Goal: Use online tool/utility: Utilize a website feature to perform a specific function

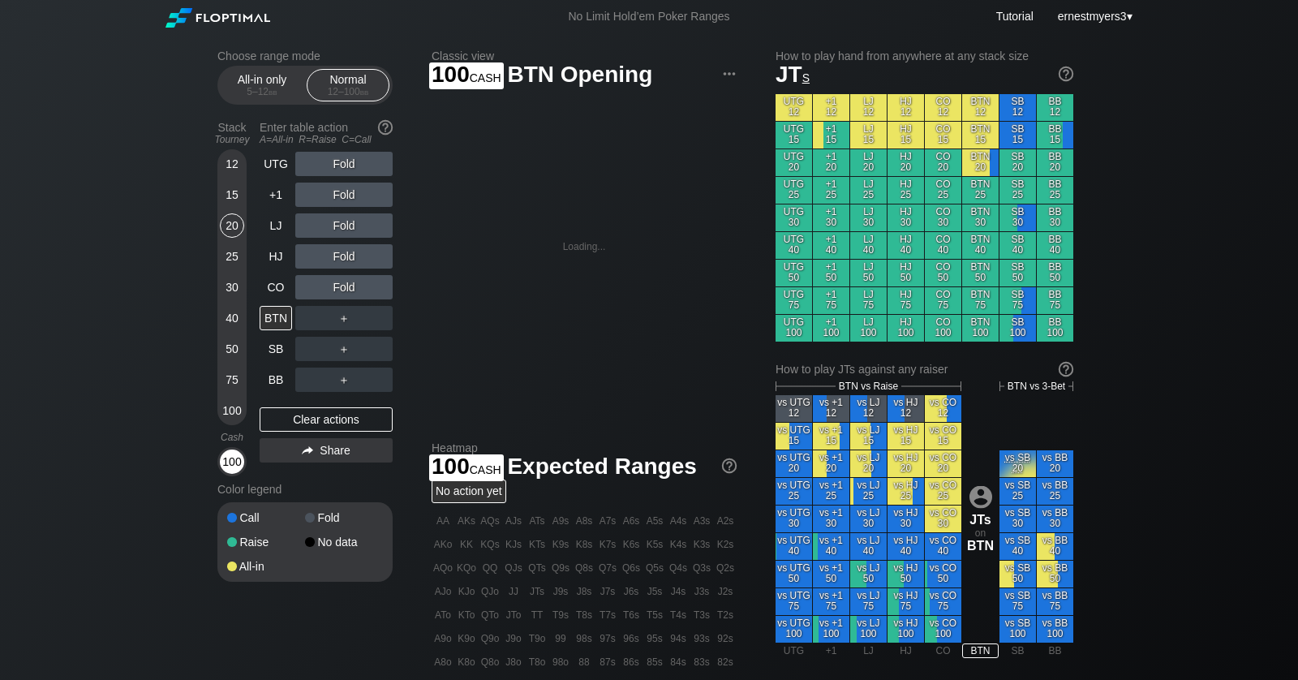
click at [238, 460] on div "100" at bounding box center [232, 462] width 24 height 24
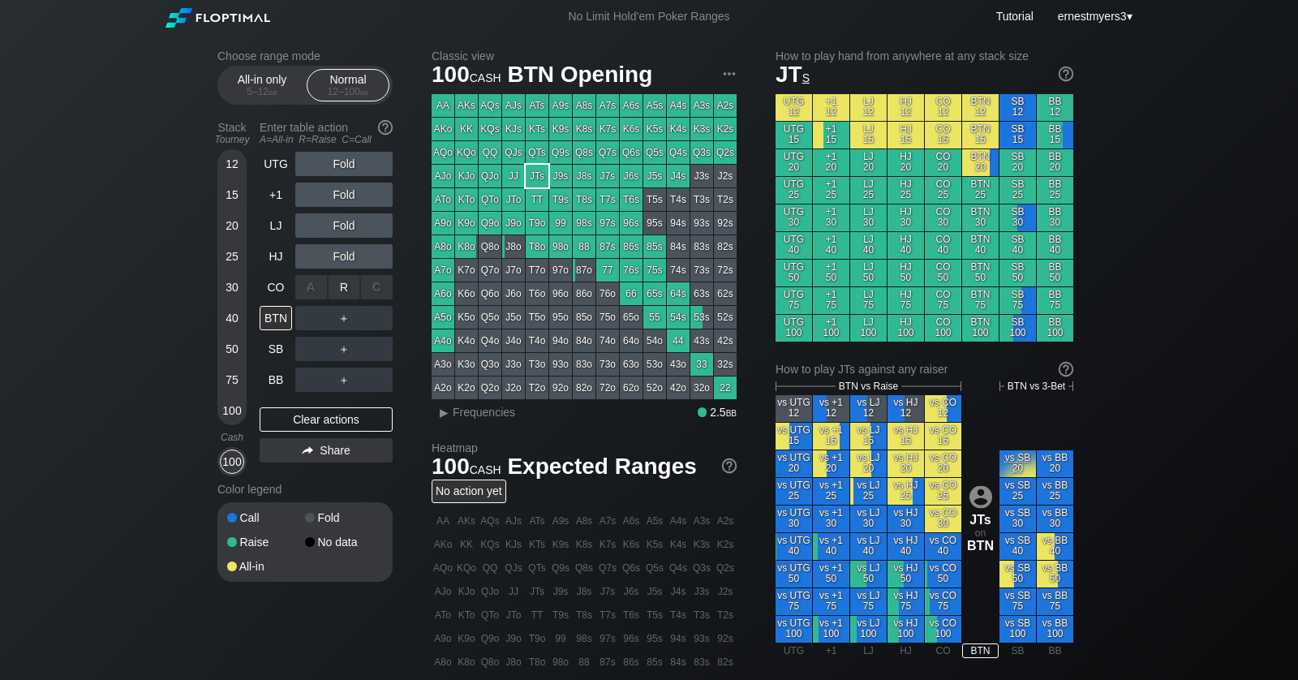
click at [338, 294] on div "R ✕" at bounding box center [345, 287] width 32 height 24
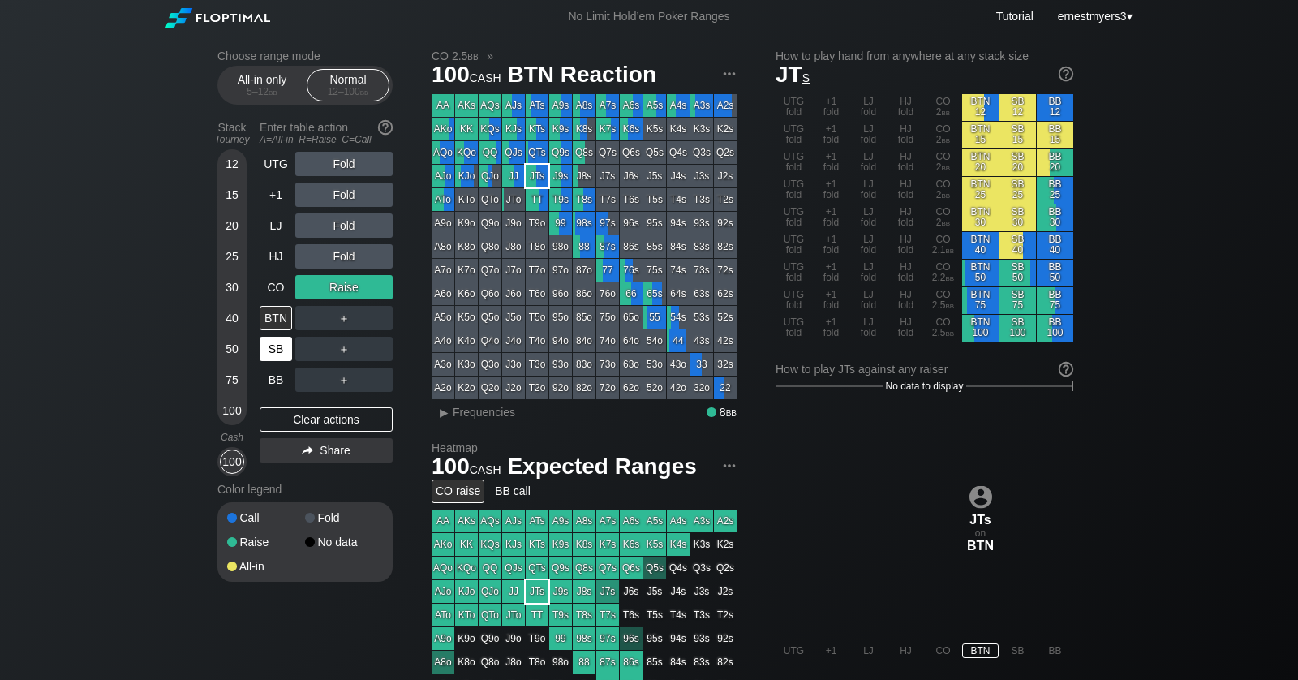
drag, startPoint x: 312, startPoint y: 419, endPoint x: 264, endPoint y: 360, distance: 76.7
click at [312, 419] on div "Clear actions" at bounding box center [326, 419] width 133 height 24
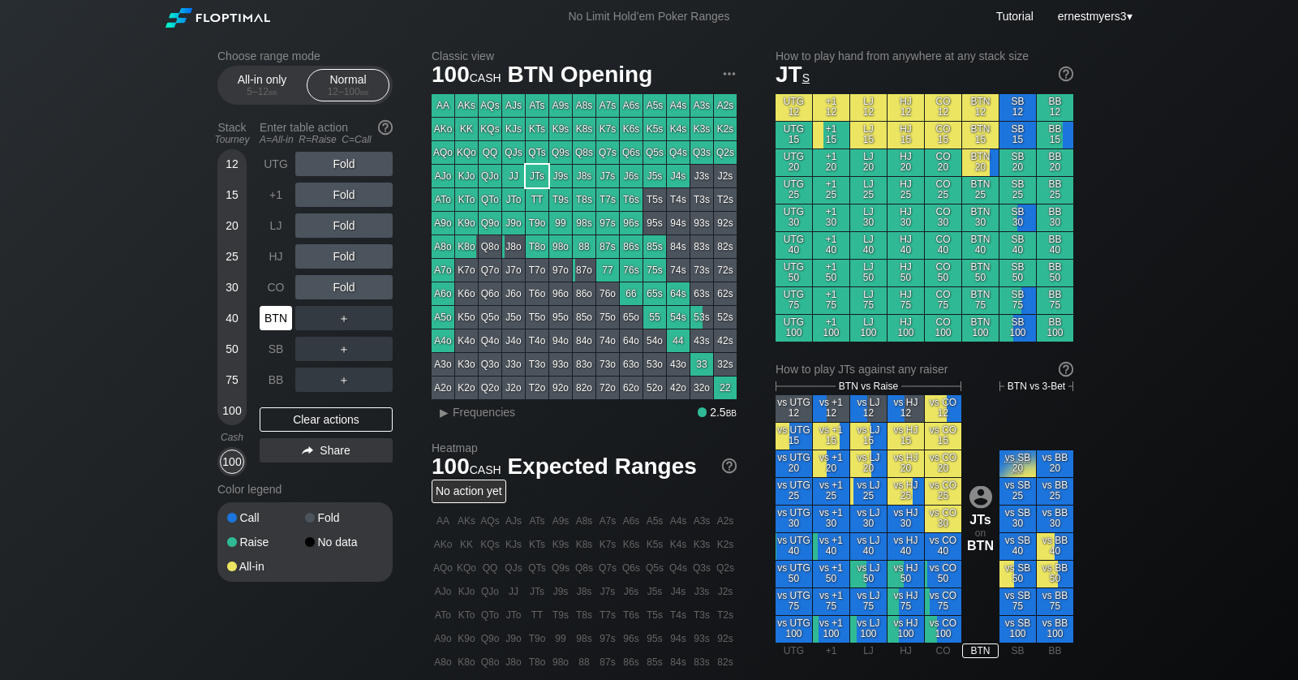
click at [282, 328] on div "BTN" at bounding box center [276, 318] width 32 height 24
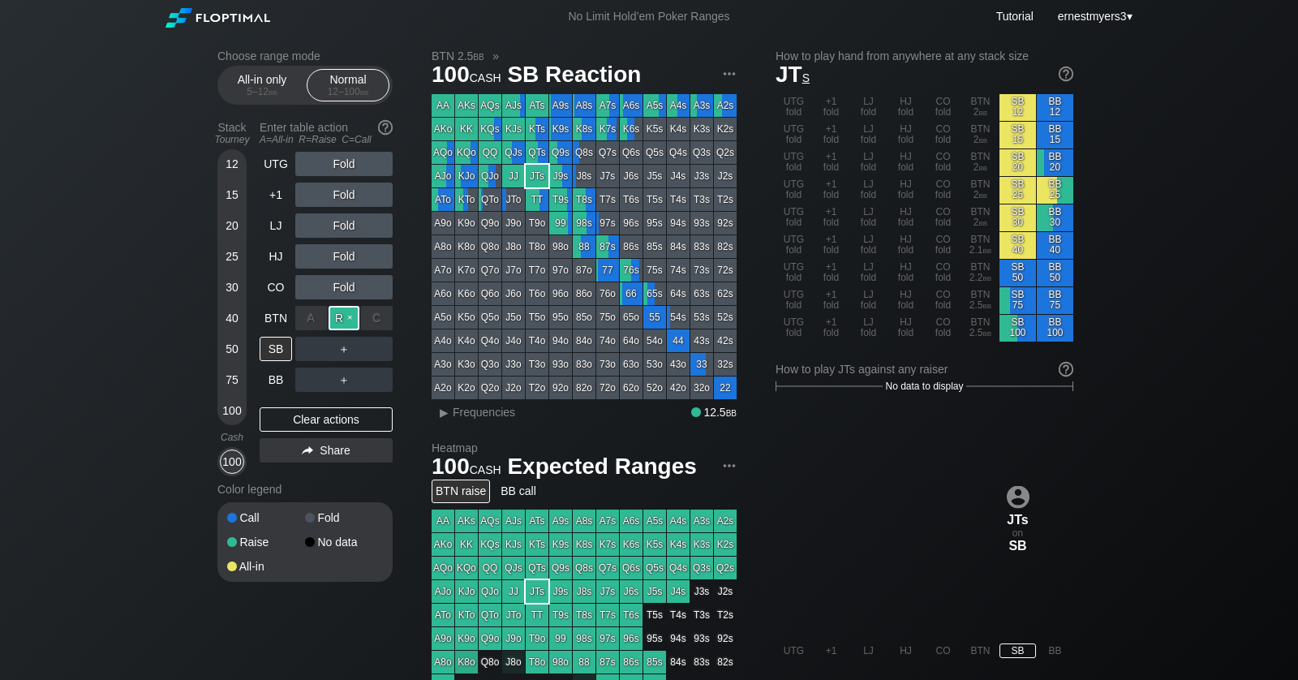
click at [342, 322] on div "R ✕" at bounding box center [345, 318] width 32 height 24
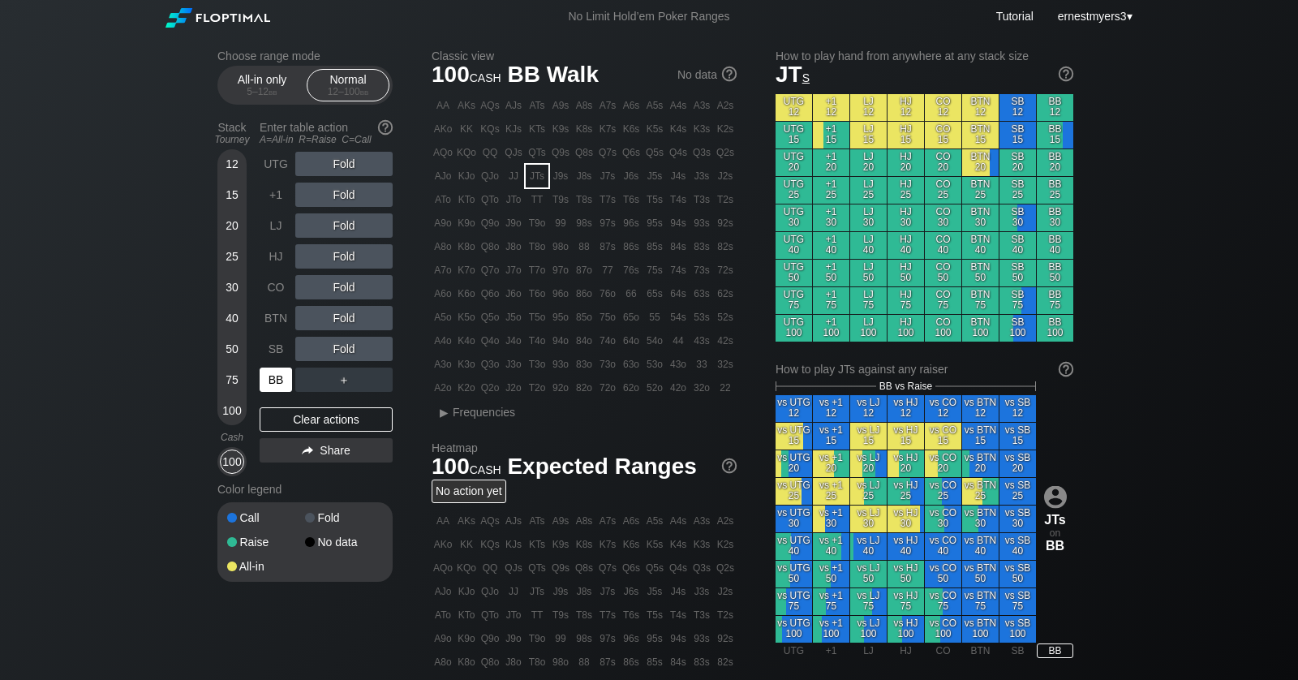
click at [281, 386] on div "BB" at bounding box center [276, 380] width 32 height 24
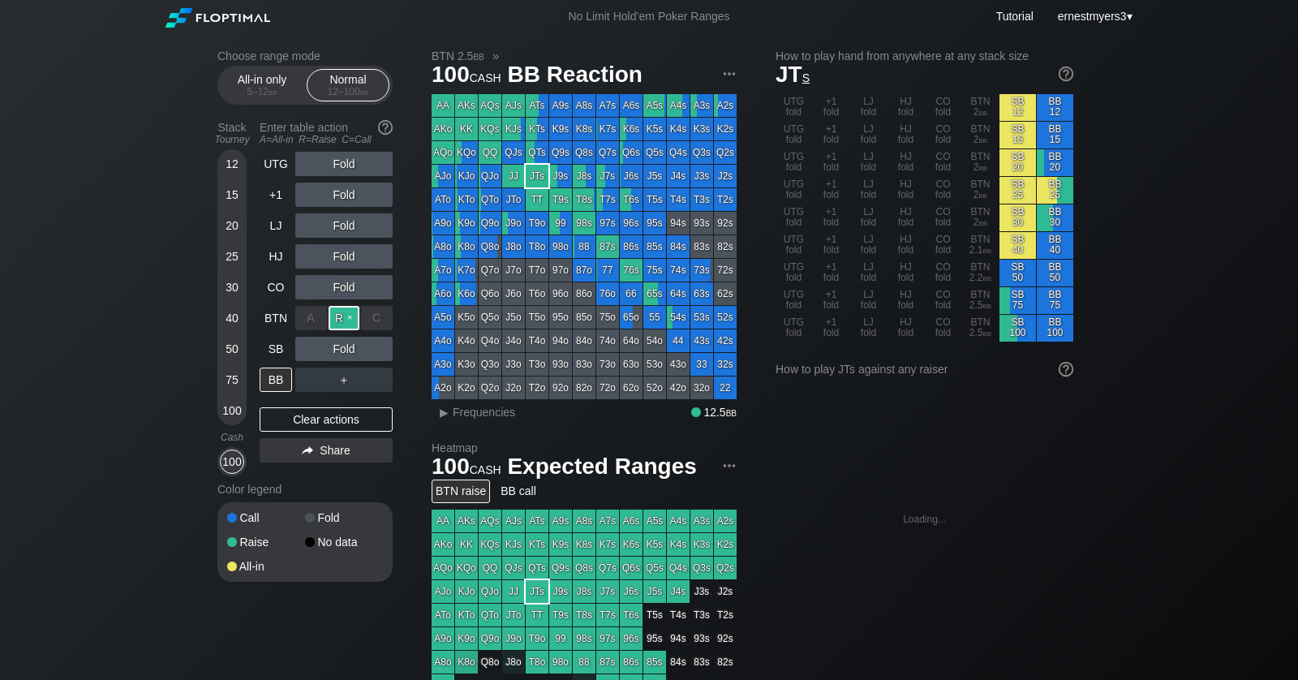
click at [355, 315] on div "R ✕" at bounding box center [345, 318] width 32 height 24
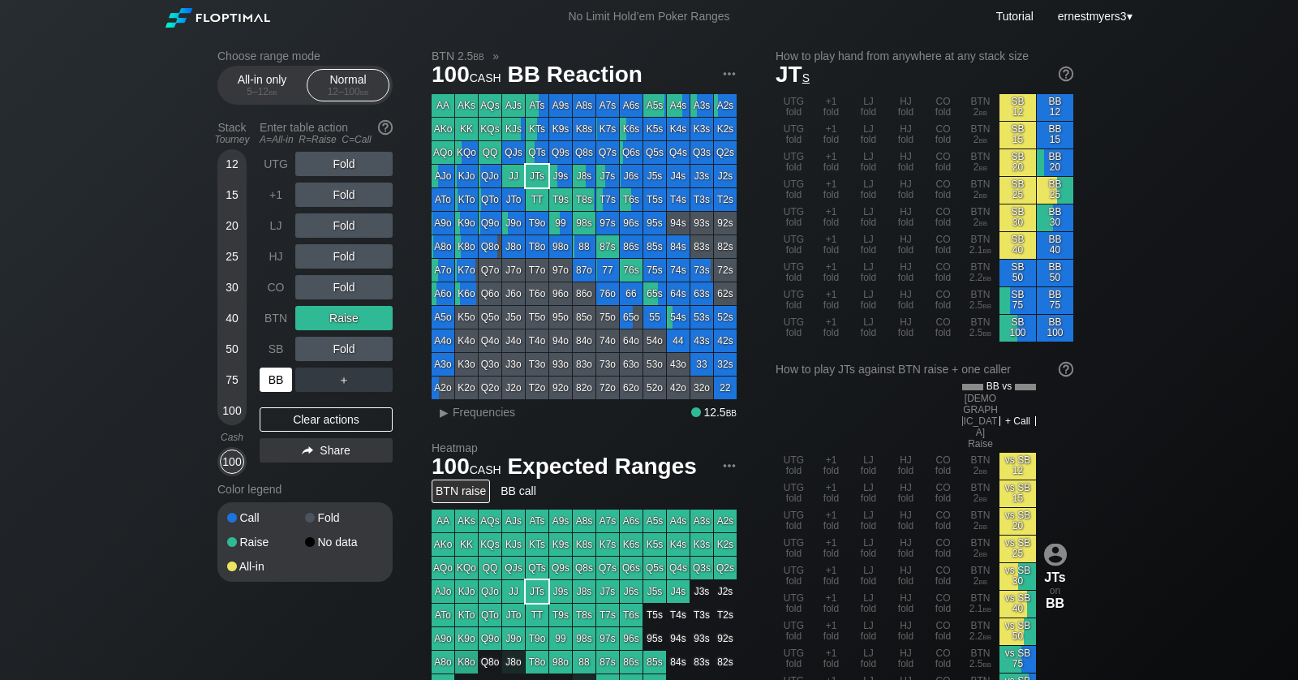
click at [273, 386] on div "BB" at bounding box center [276, 380] width 32 height 24
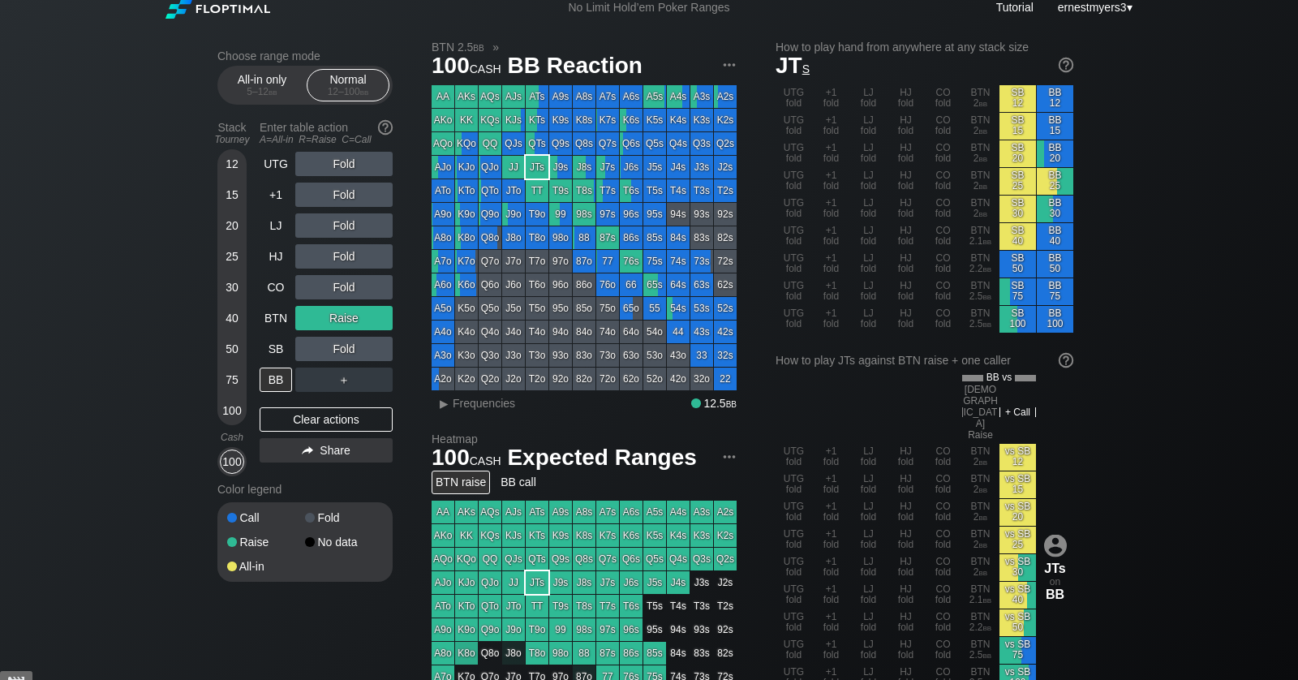
scroll to position [13, 0]
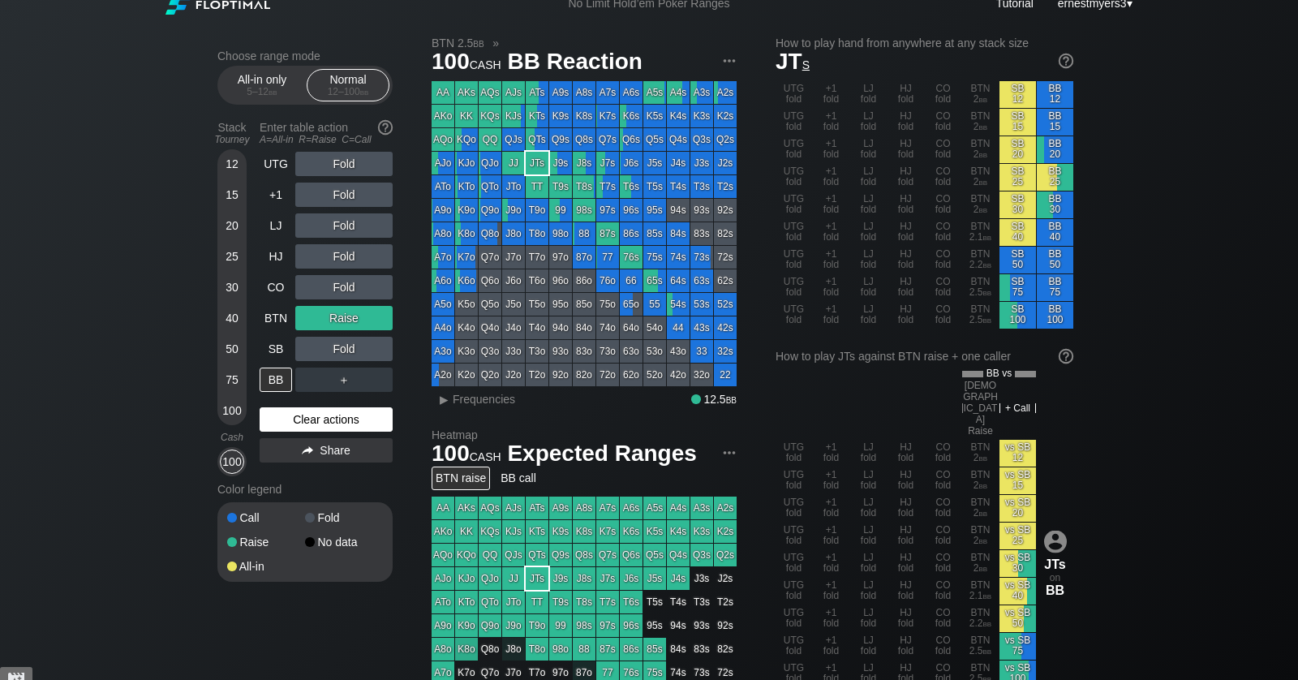
click at [308, 419] on div "Clear actions" at bounding box center [326, 419] width 133 height 24
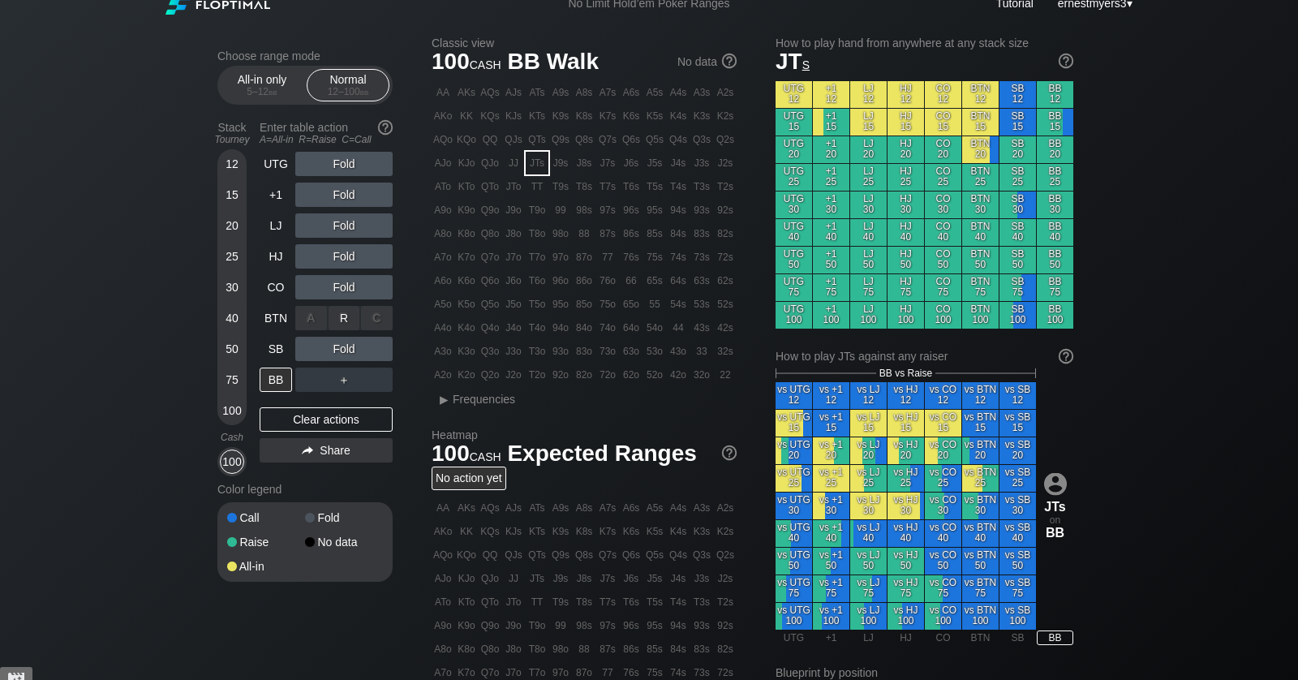
click at [342, 321] on div "R ✕" at bounding box center [345, 318] width 32 height 24
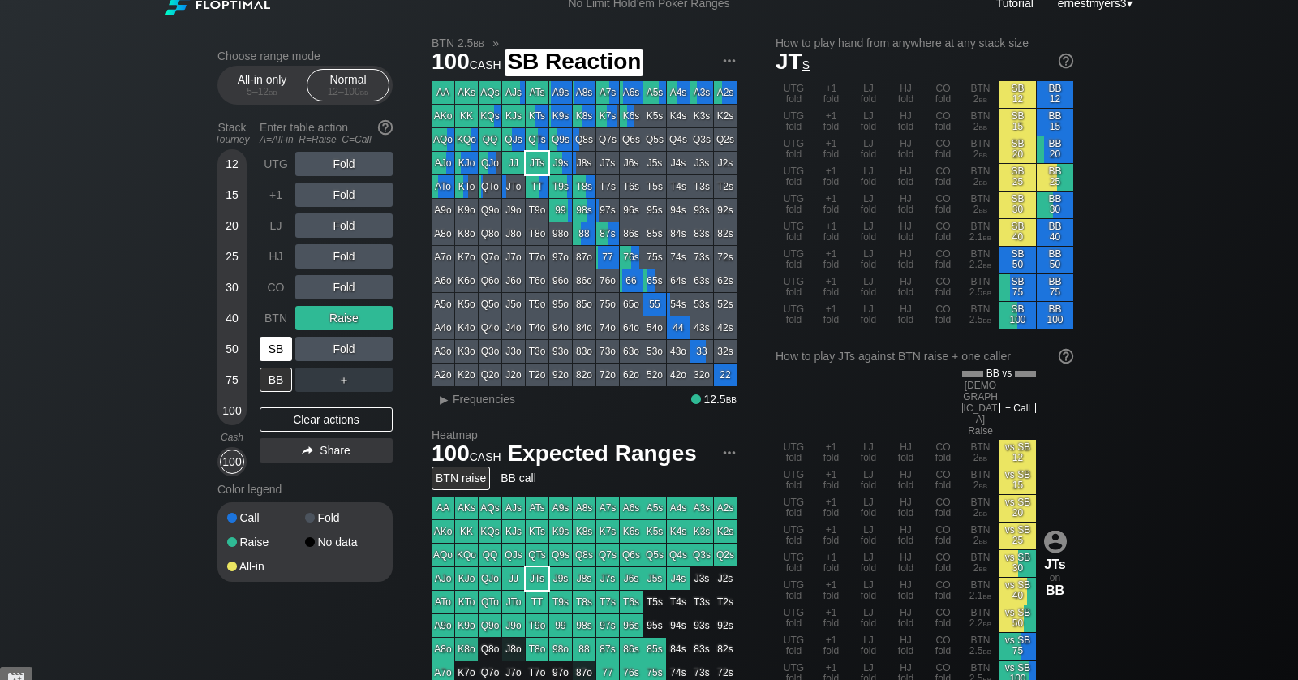
click at [272, 350] on div "SB" at bounding box center [276, 349] width 32 height 24
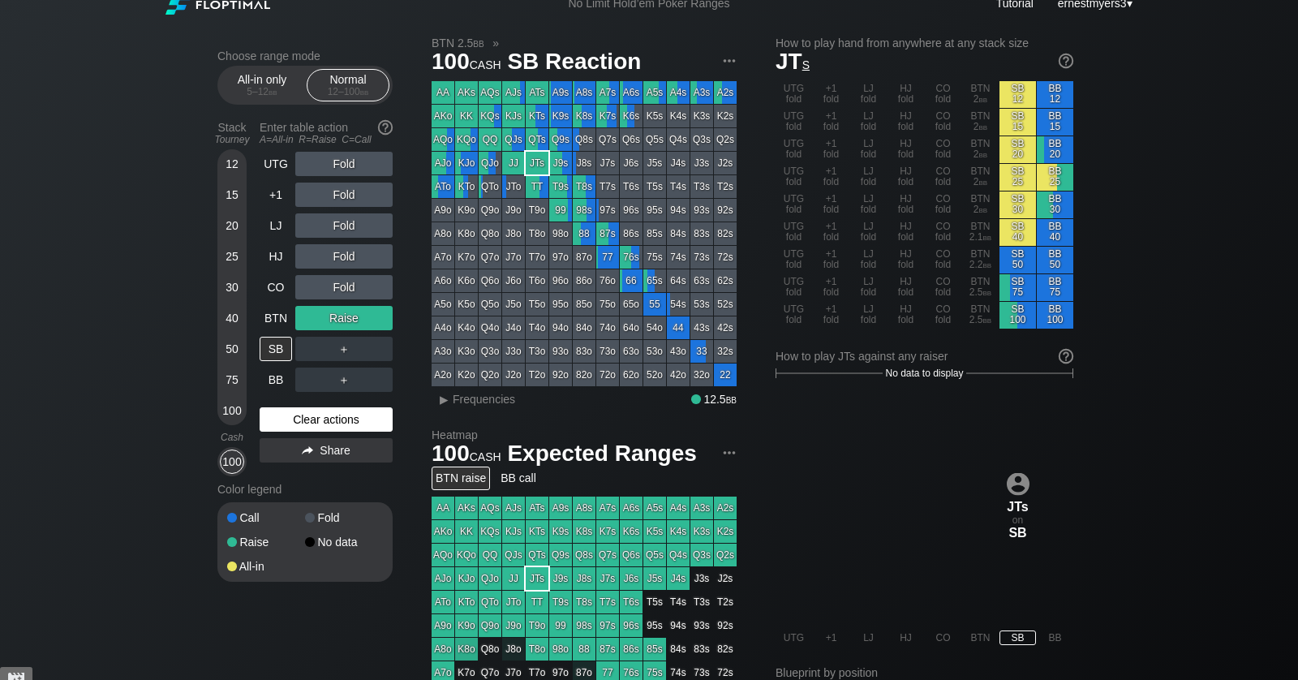
click at [303, 422] on div "Clear actions" at bounding box center [326, 419] width 133 height 24
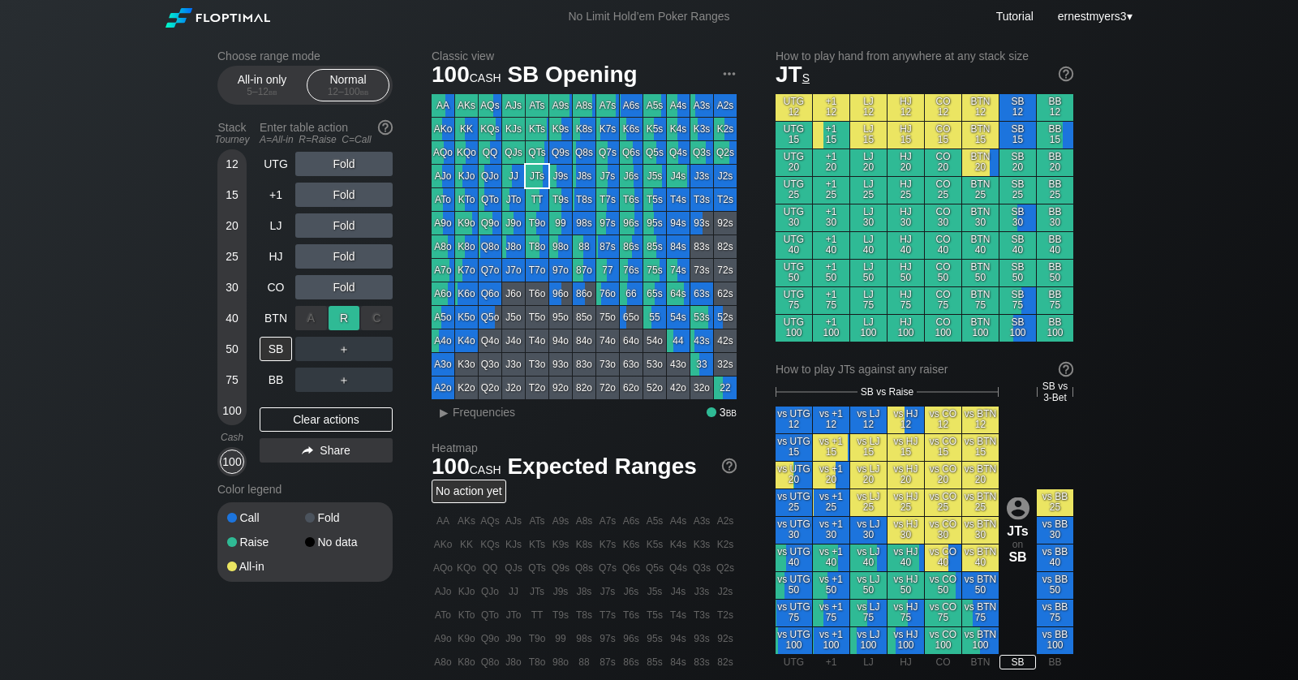
click at [347, 316] on div "R ✕" at bounding box center [345, 318] width 32 height 24
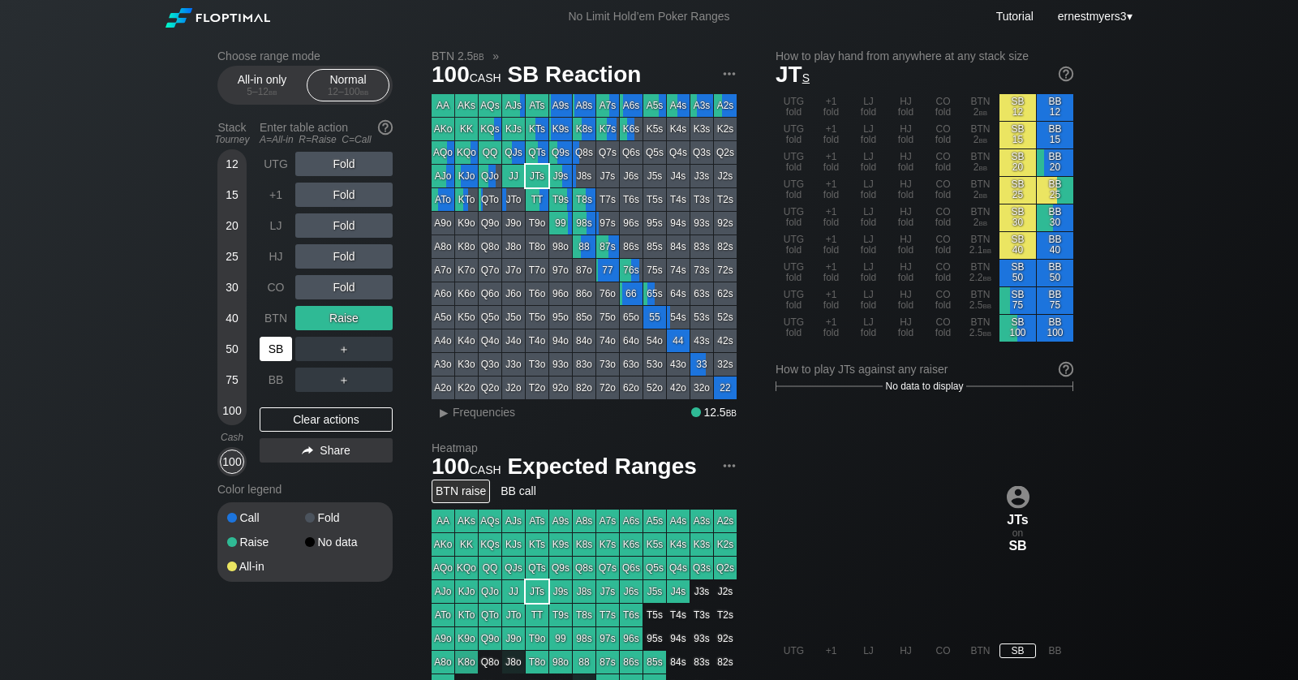
click at [277, 348] on div "SB" at bounding box center [276, 349] width 32 height 24
click at [373, 348] on div "C ✕" at bounding box center [377, 349] width 32 height 24
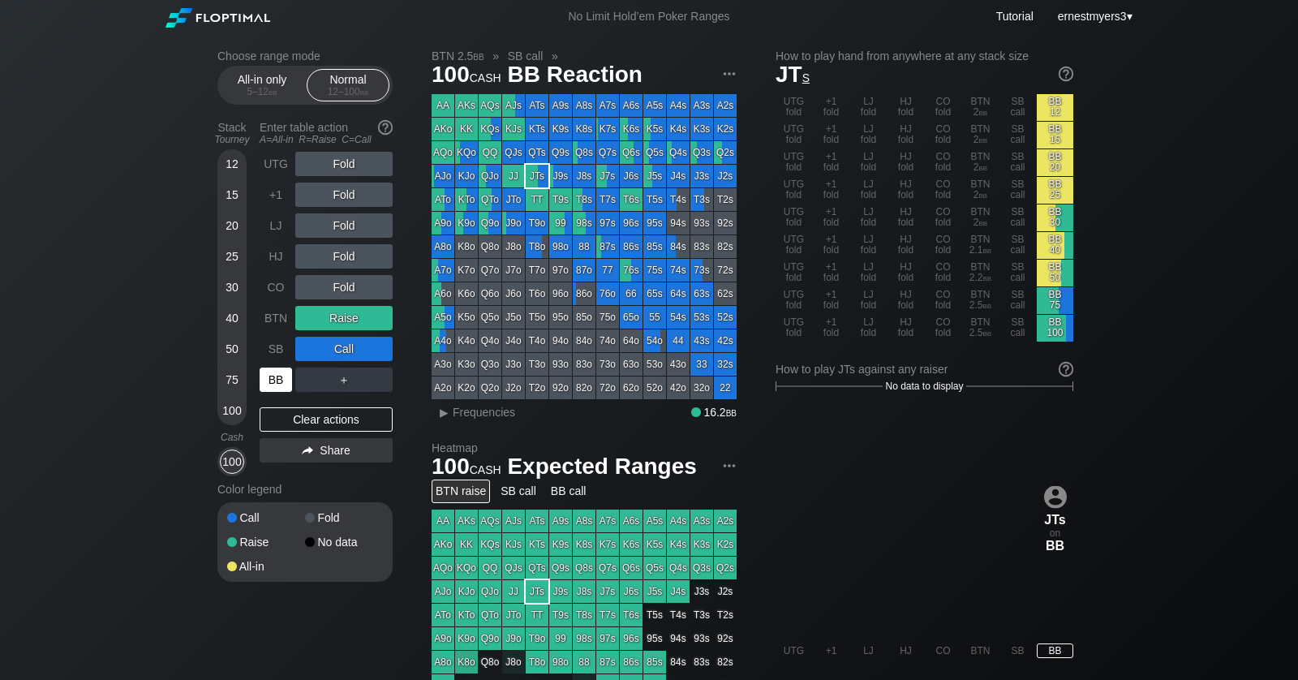
click at [273, 382] on div "BB" at bounding box center [276, 380] width 32 height 24
